Goal: Navigation & Orientation: Find specific page/section

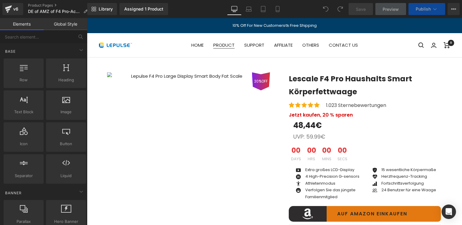
click at [222, 42] on link "PRODUCT" at bounding box center [223, 45] width 21 height 8
click at [224, 45] on link "PRODUCT" at bounding box center [223, 45] width 21 height 8
click at [223, 46] on link "PRODUCT" at bounding box center [223, 45] width 21 height 8
